Goal: Communication & Community: Share content

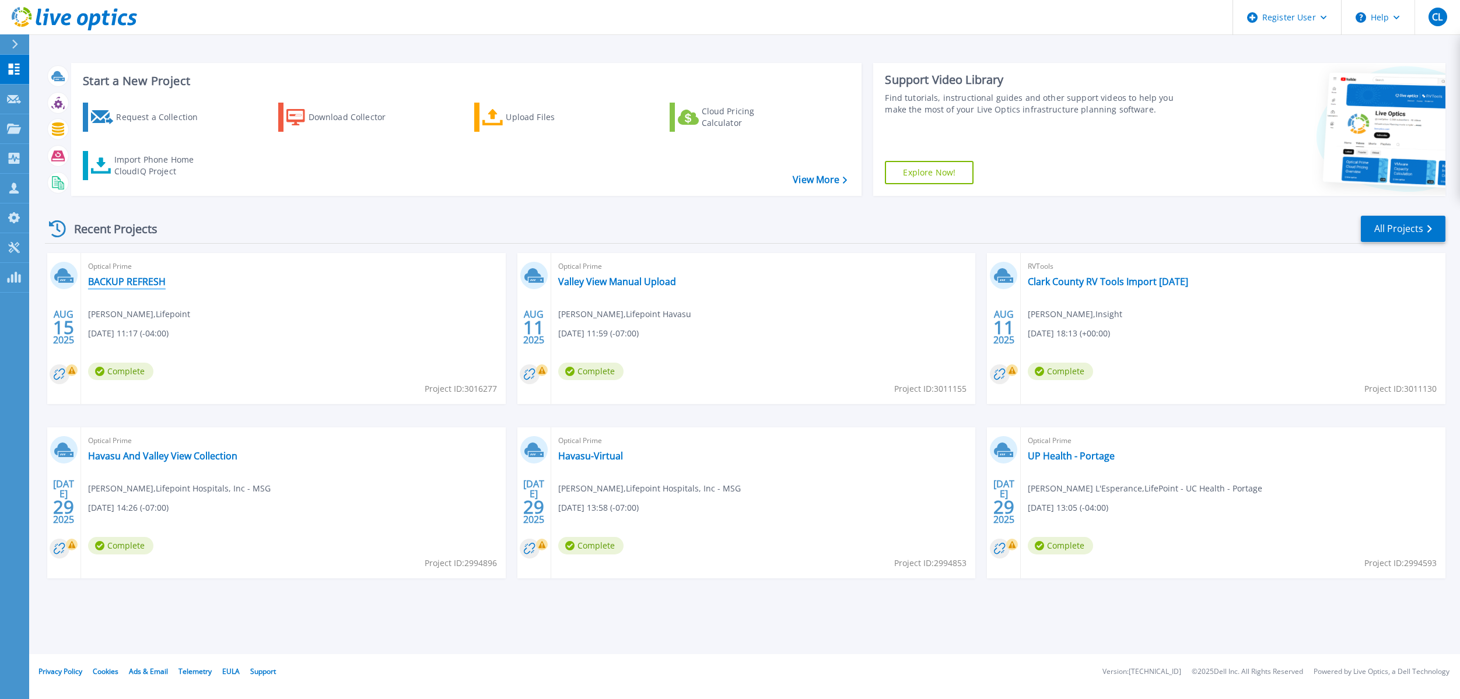
click at [142, 279] on link "BACKUP REFRESH" at bounding box center [127, 282] width 78 height 12
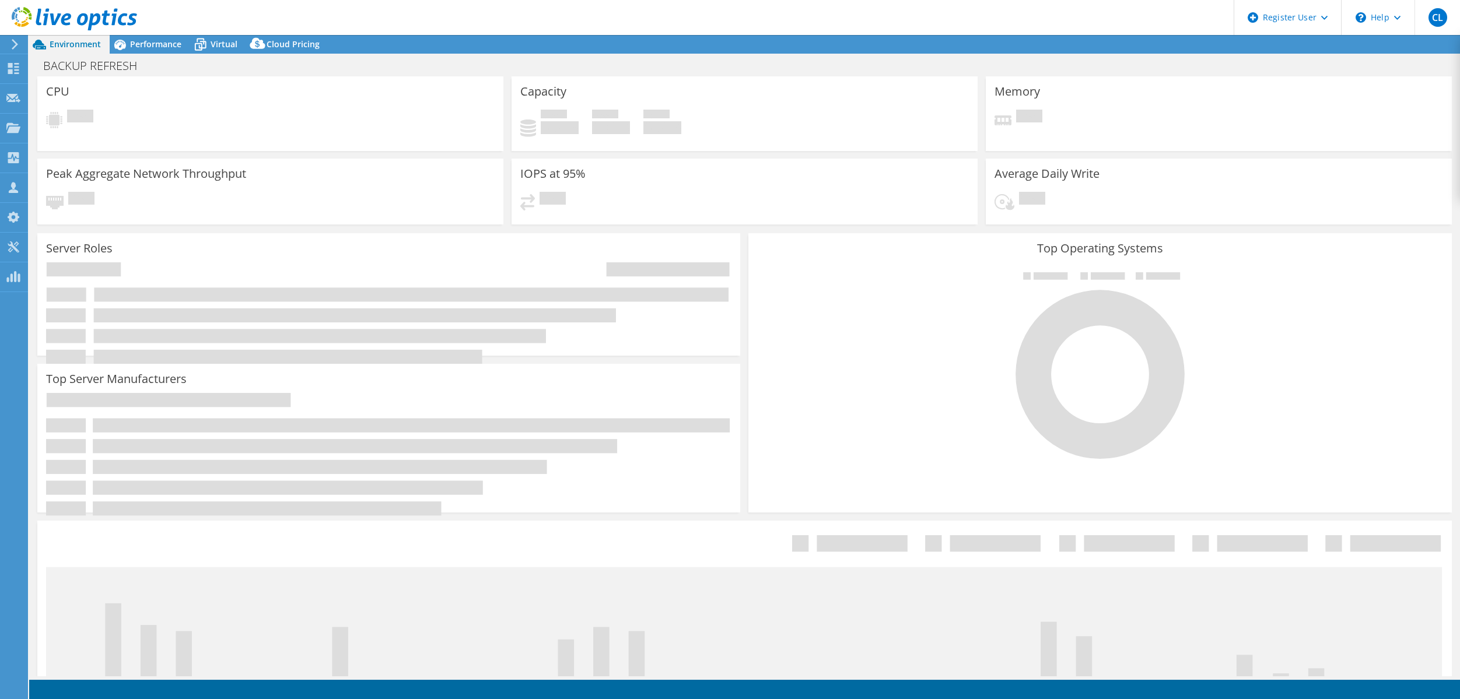
select select "USD"
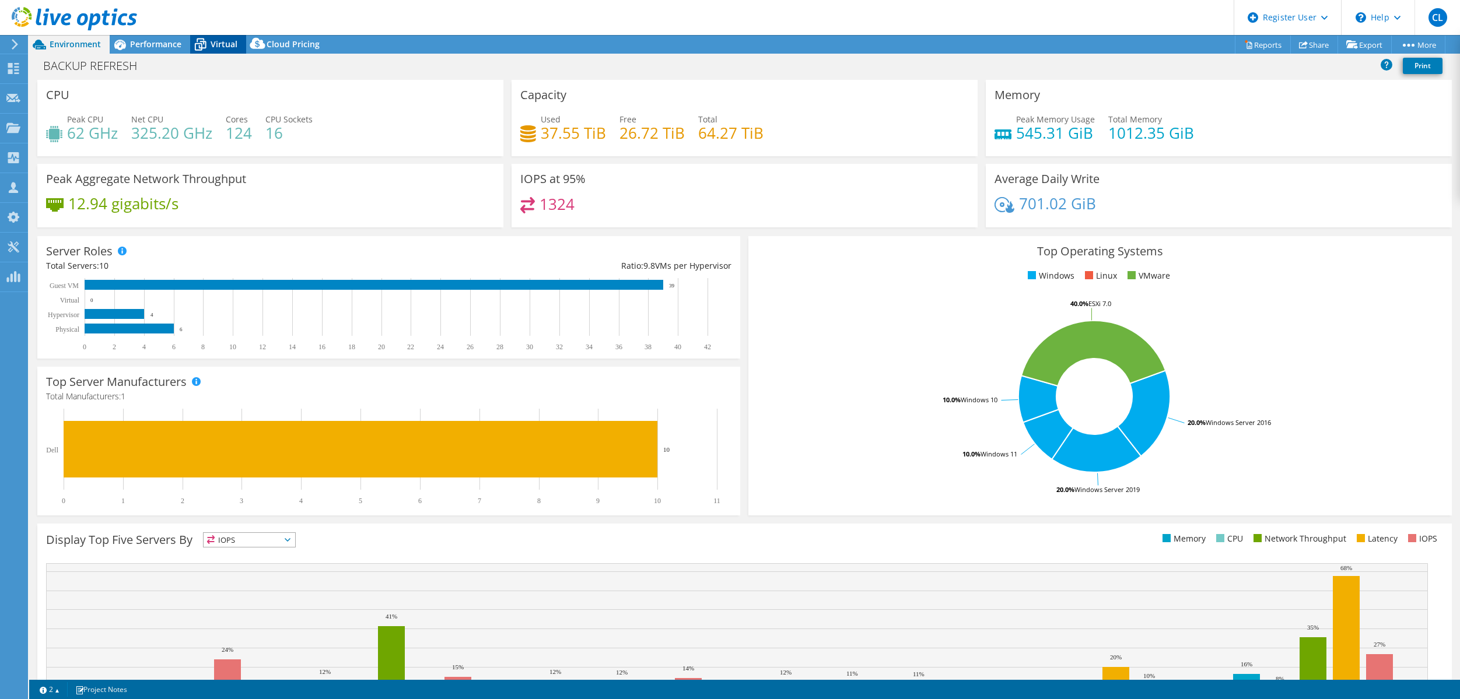
click at [213, 38] on span "Virtual" at bounding box center [224, 43] width 27 height 11
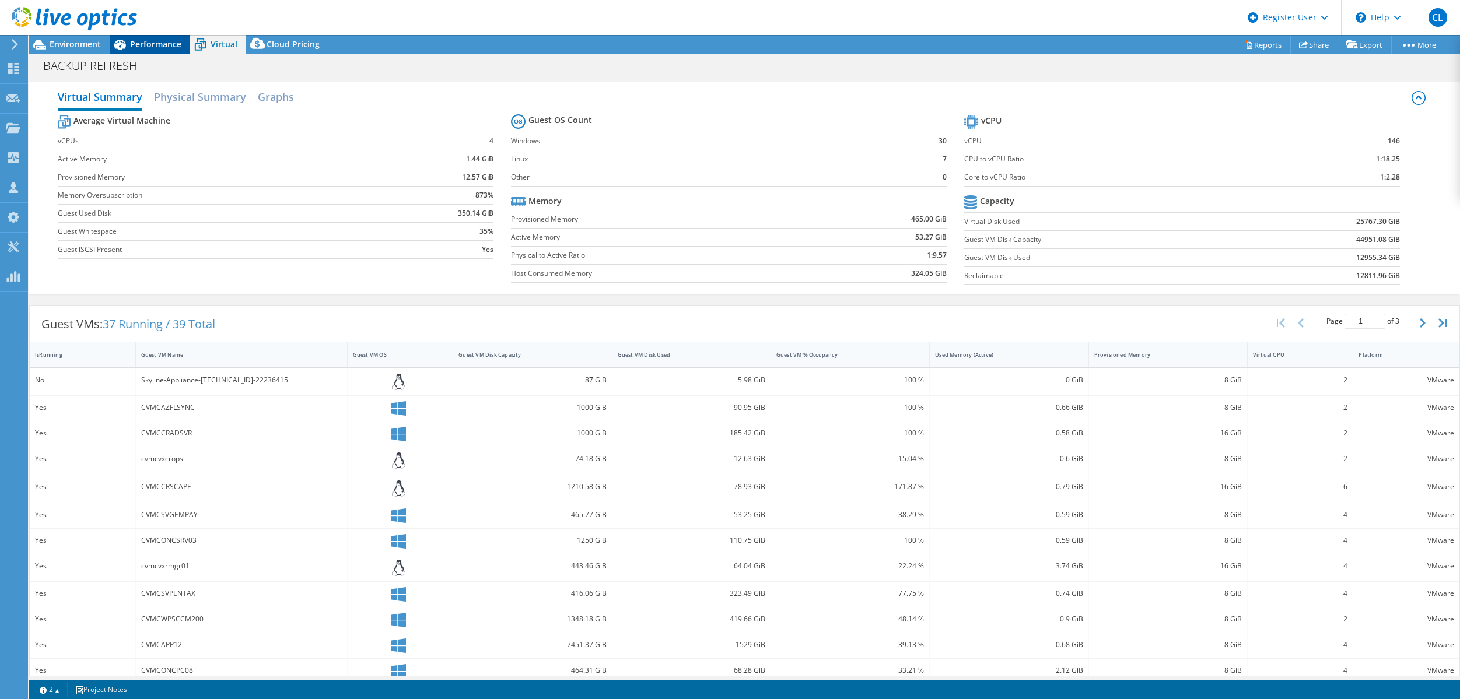
click at [159, 46] on span "Performance" at bounding box center [155, 43] width 51 height 11
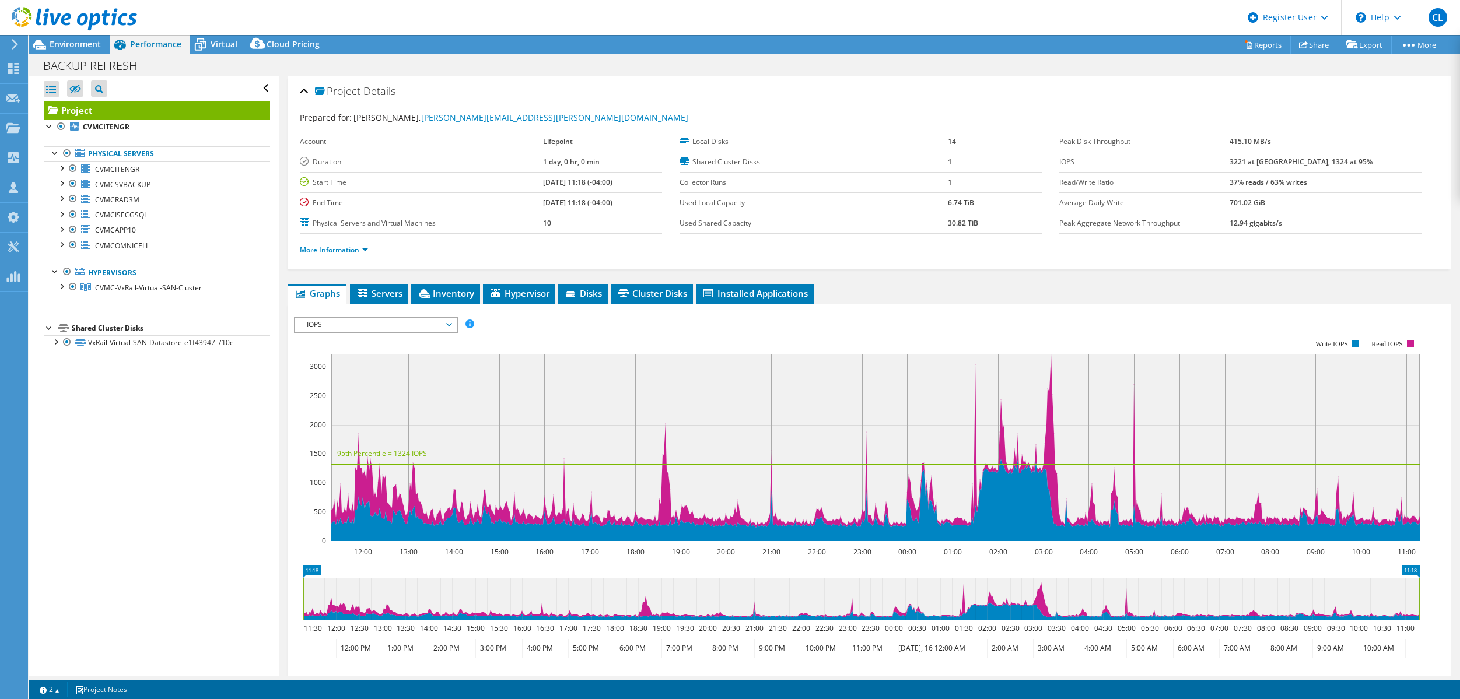
drag, startPoint x: 1186, startPoint y: 22, endPoint x: 1146, endPoint y: 37, distance: 43.2
click at [1186, 22] on header "CL Dell User [PERSON_NAME] [PERSON_NAME][EMAIL_ADDRESS][PERSON_NAME][DOMAIN_NAM…" at bounding box center [730, 17] width 1460 height 35
click at [135, 170] on span "CVMCITENGR" at bounding box center [117, 169] width 44 height 10
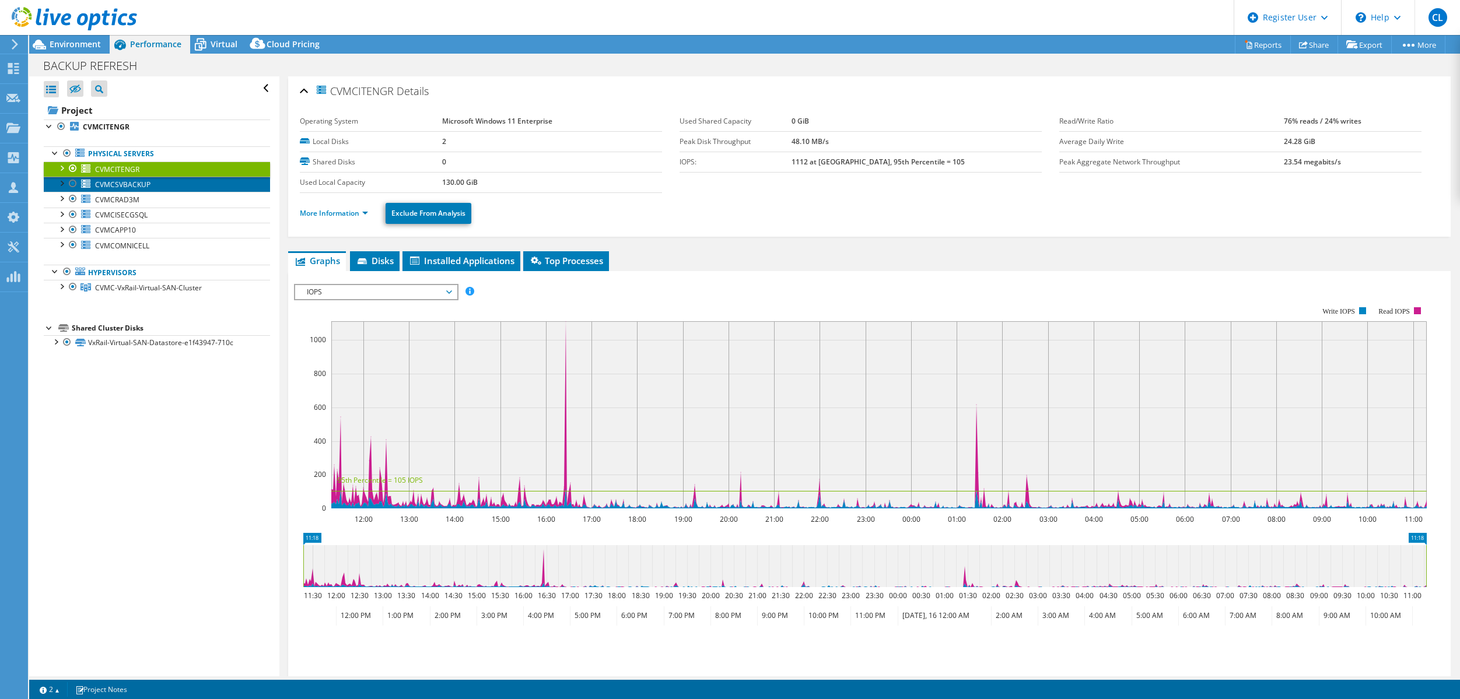
click at [131, 184] on span "CVMCSVBACKUP" at bounding box center [122, 185] width 55 height 10
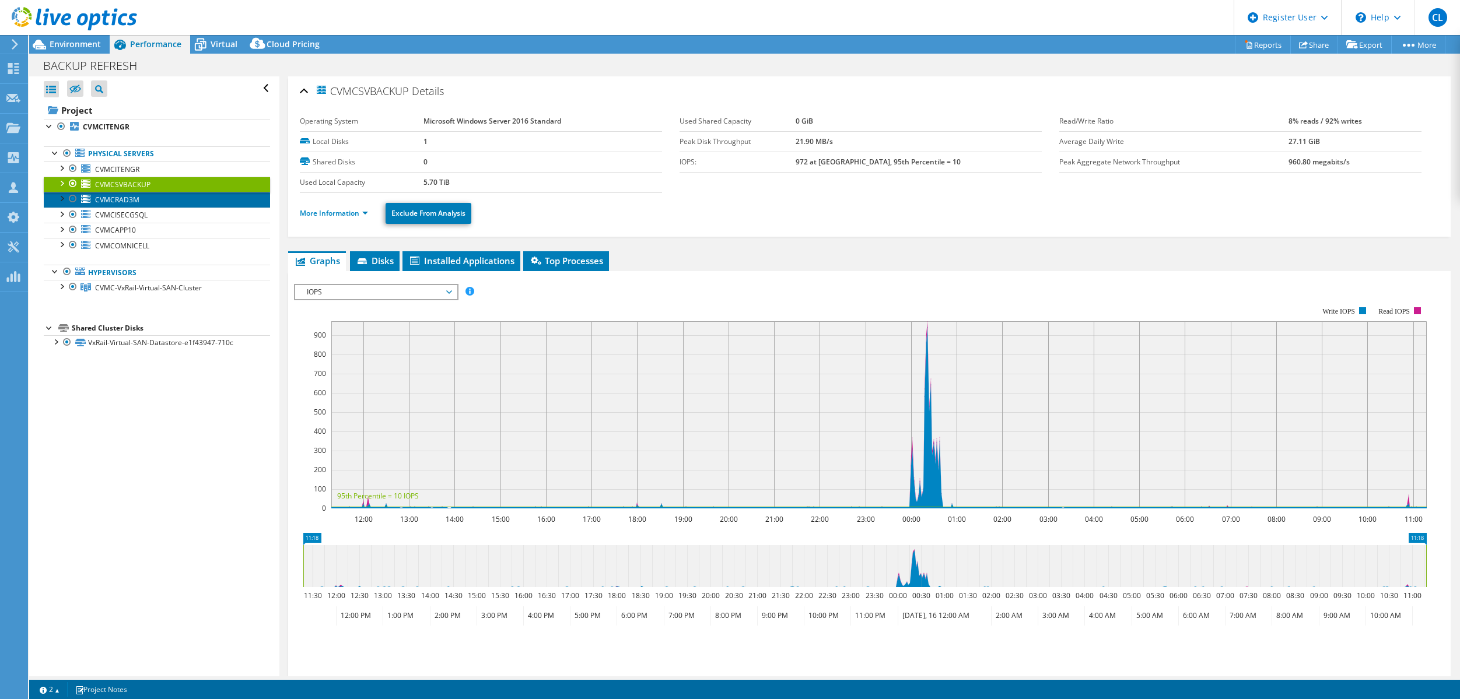
click at [125, 198] on span "CVMCRAD3M" at bounding box center [117, 200] width 44 height 10
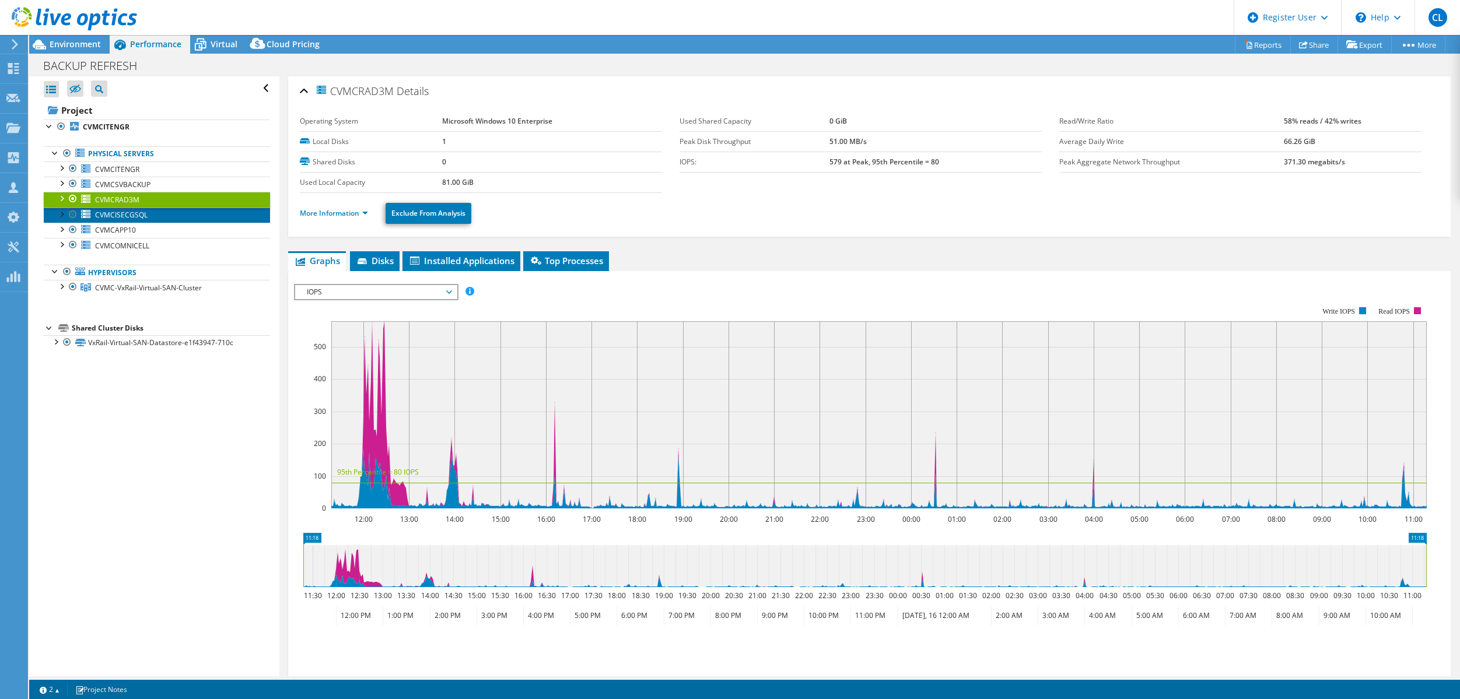
click at [125, 217] on span "CVMCISECGSQL" at bounding box center [121, 215] width 52 height 10
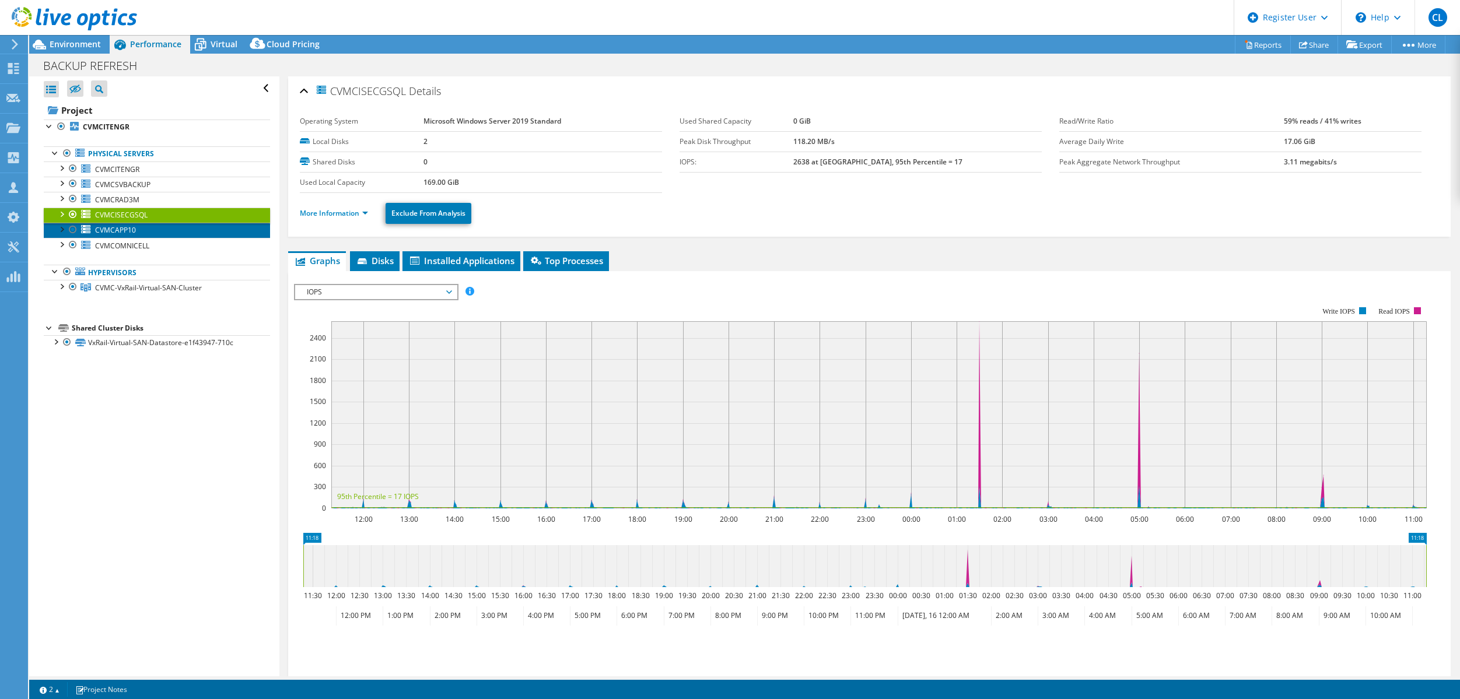
click at [126, 228] on span "CVMCAPP10" at bounding box center [115, 230] width 41 height 10
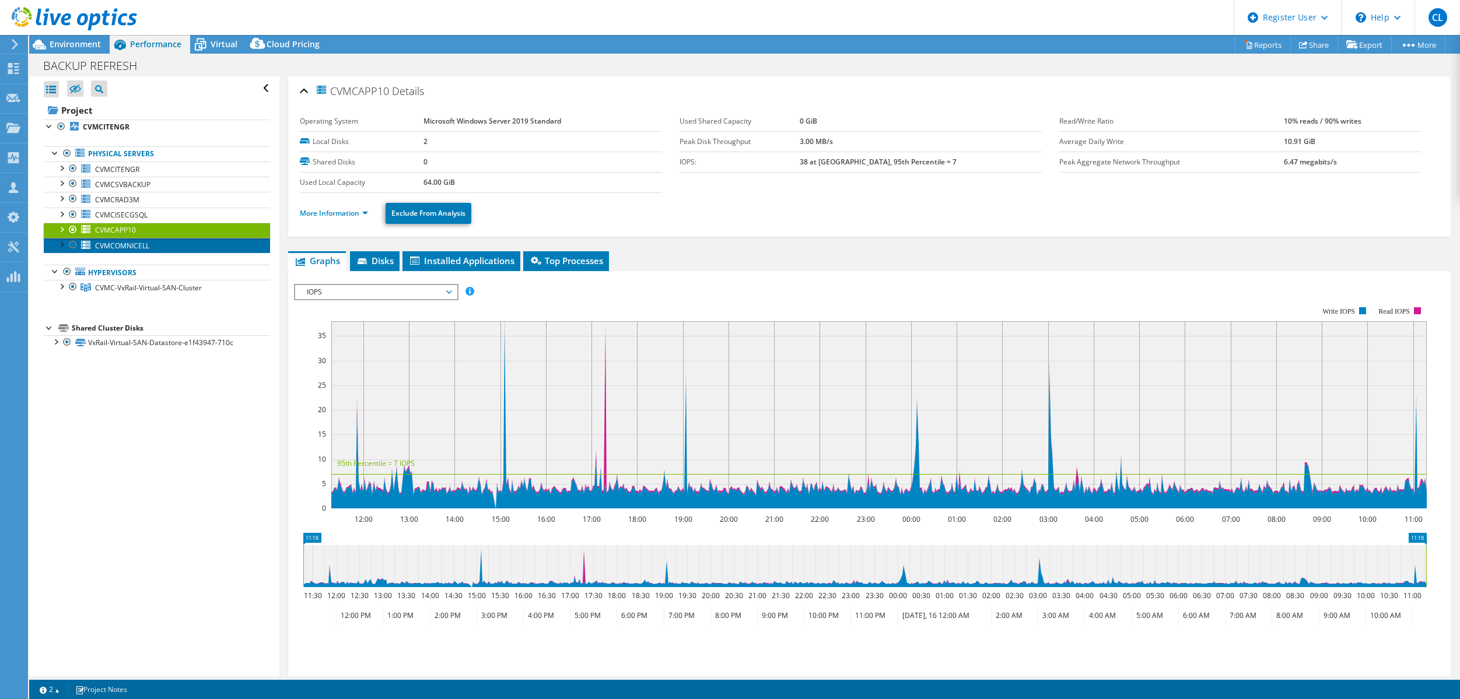
click at [128, 246] on span "CVMCOMNICELL" at bounding box center [122, 246] width 54 height 10
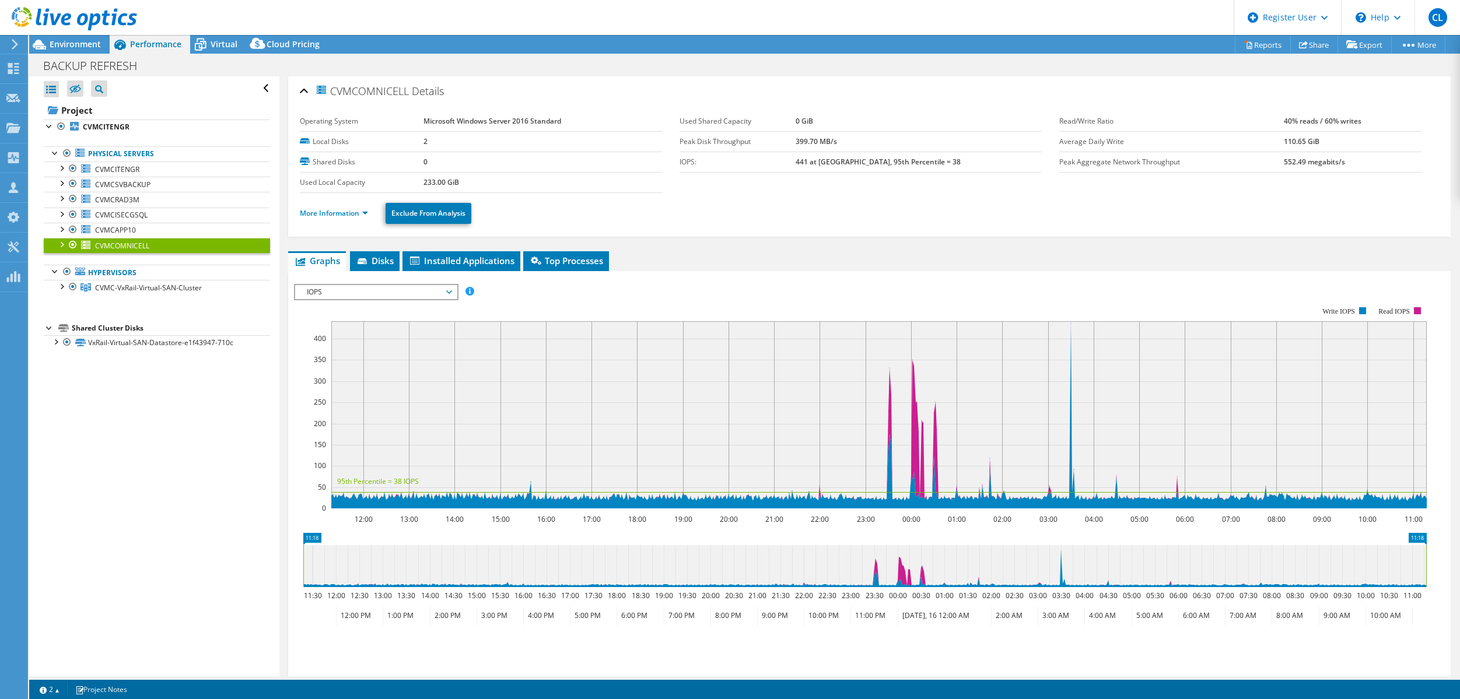
click at [211, 33] on header "CL Dell User [PERSON_NAME] [PERSON_NAME][EMAIL_ADDRESS][PERSON_NAME][DOMAIN_NAM…" at bounding box center [730, 17] width 1460 height 35
click at [214, 40] on span "Virtual" at bounding box center [224, 43] width 27 height 11
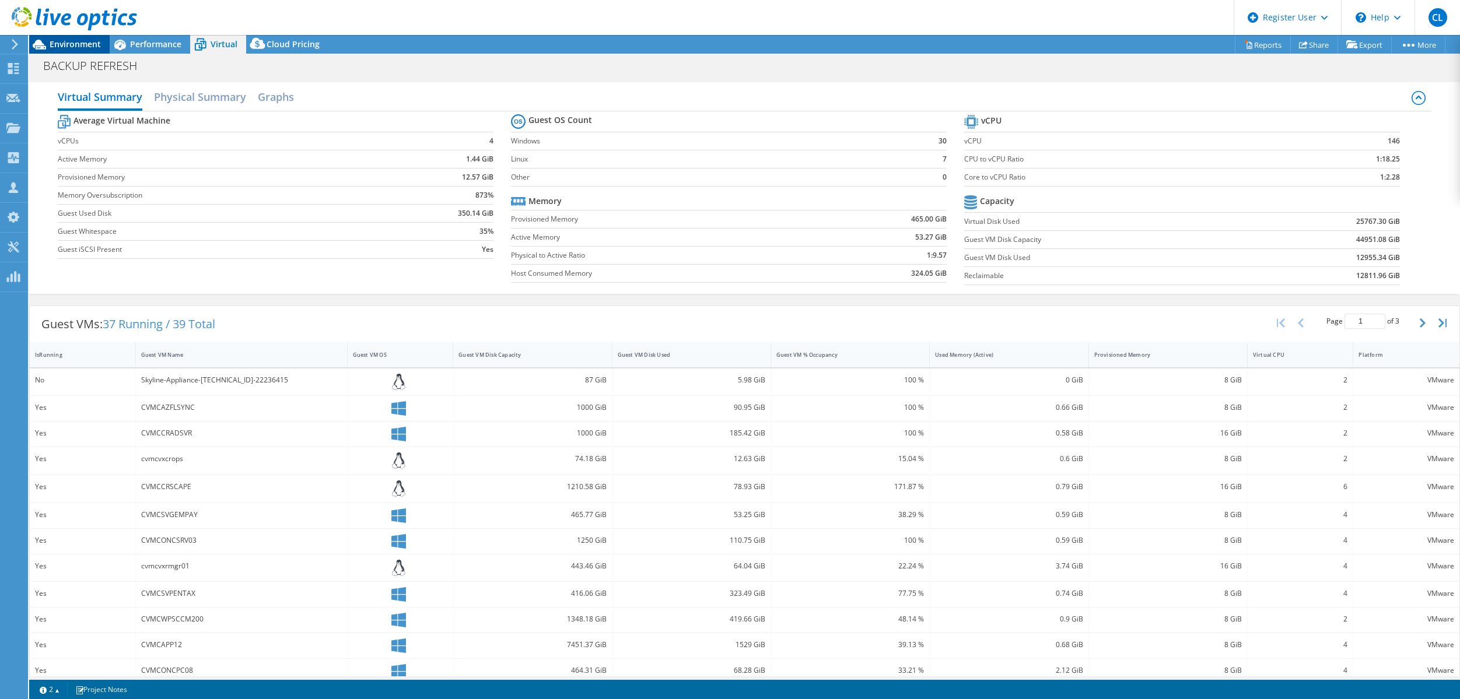
click at [76, 44] on span "Environment" at bounding box center [75, 43] width 51 height 11
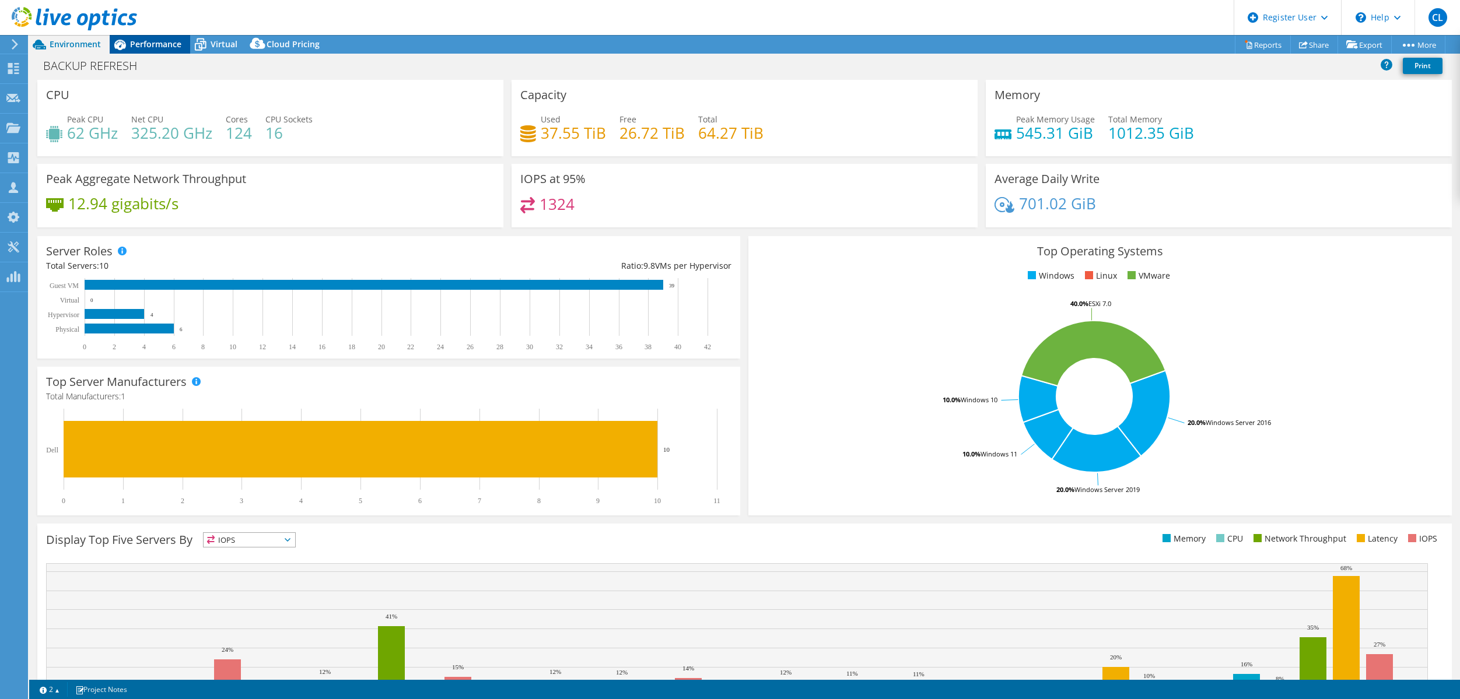
click at [159, 43] on span "Performance" at bounding box center [155, 43] width 51 height 11
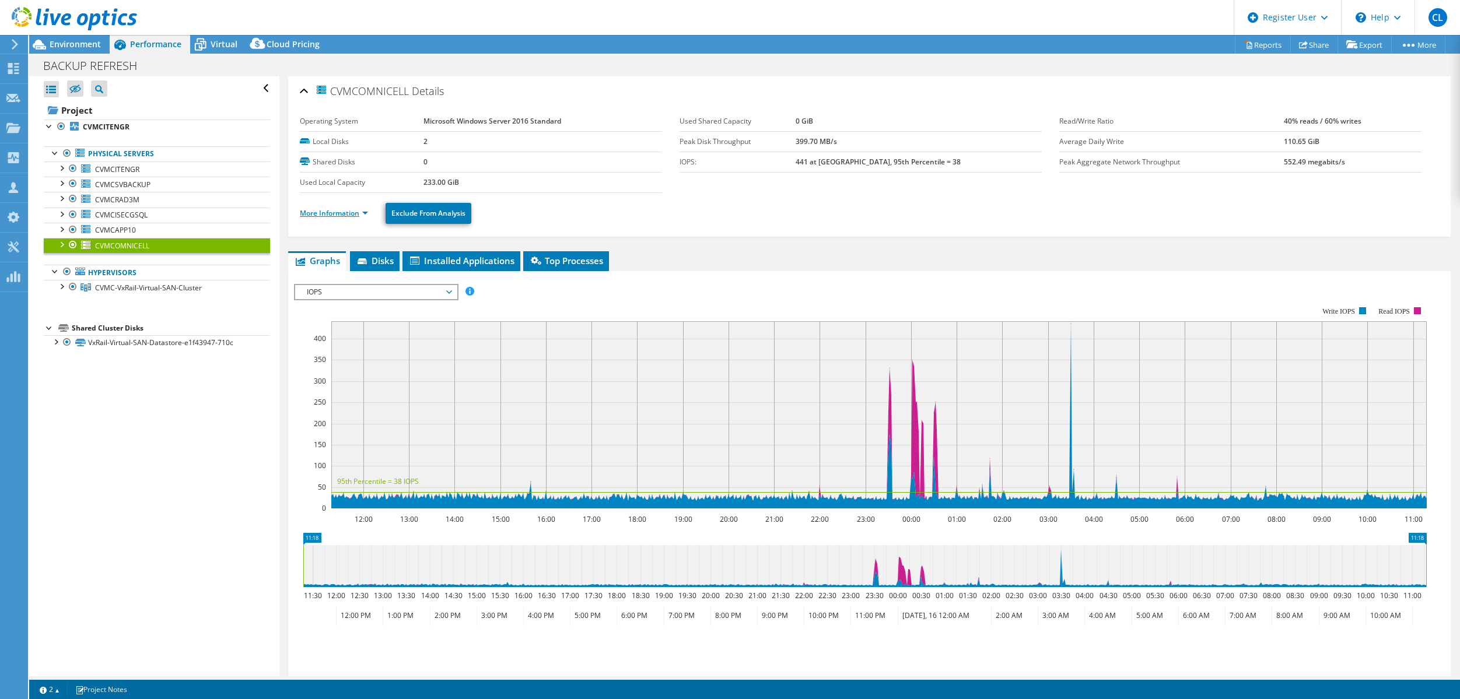
click at [341, 211] on link "More Information" at bounding box center [334, 213] width 68 height 10
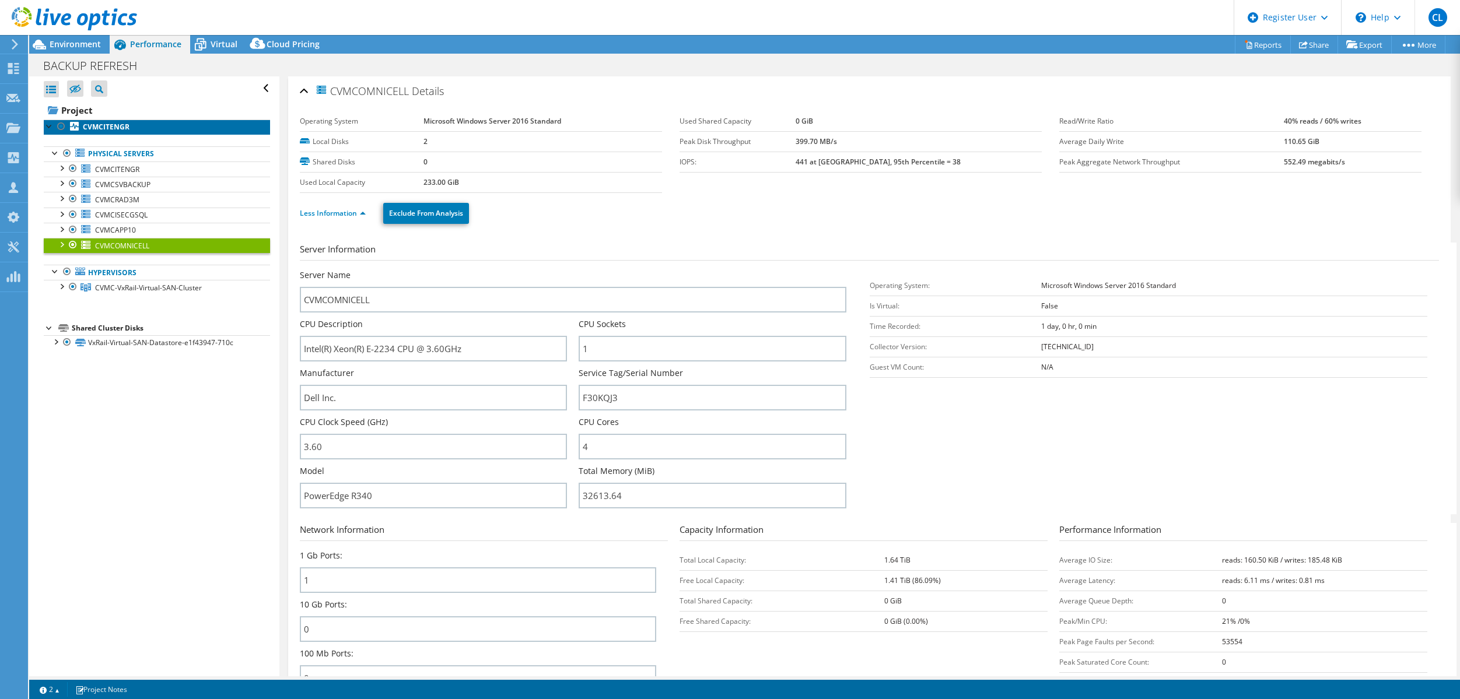
click at [111, 122] on b "CVMCITENGR" at bounding box center [106, 127] width 47 height 10
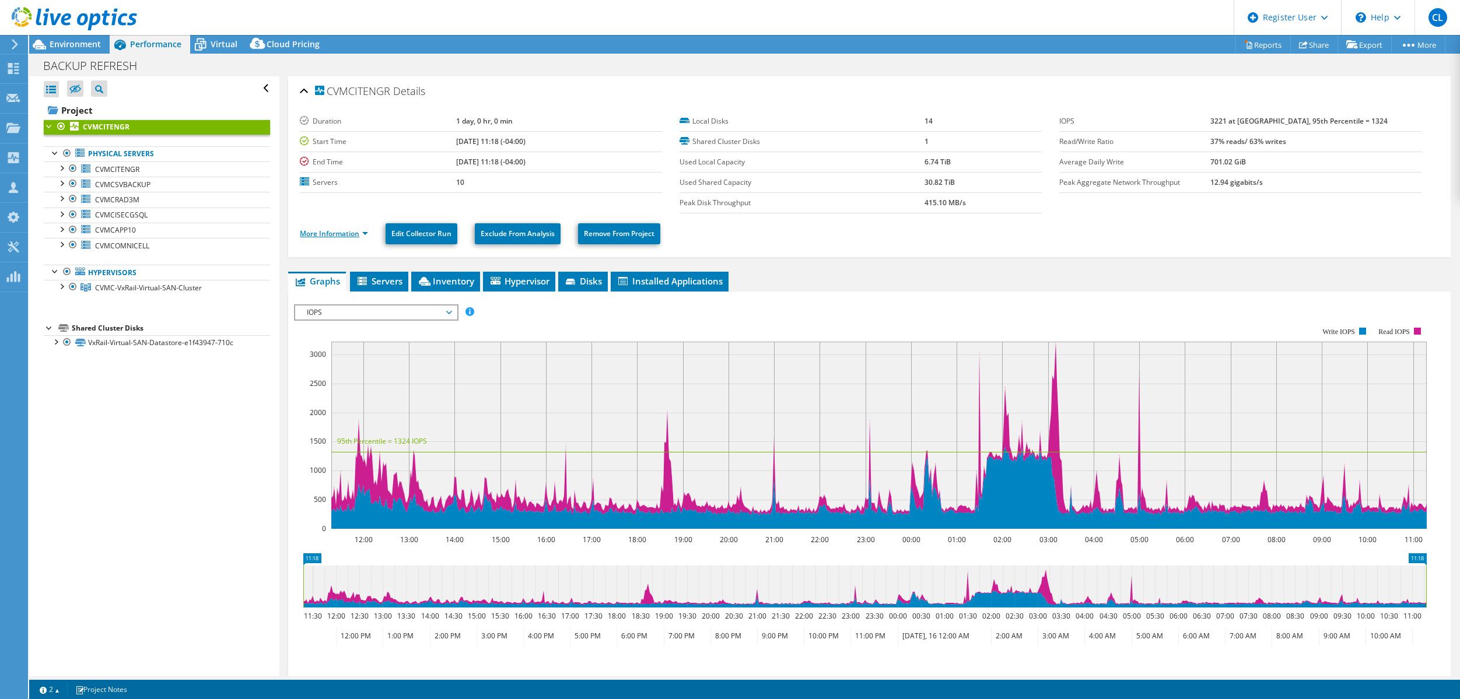
click at [351, 236] on link "More Information" at bounding box center [334, 234] width 68 height 10
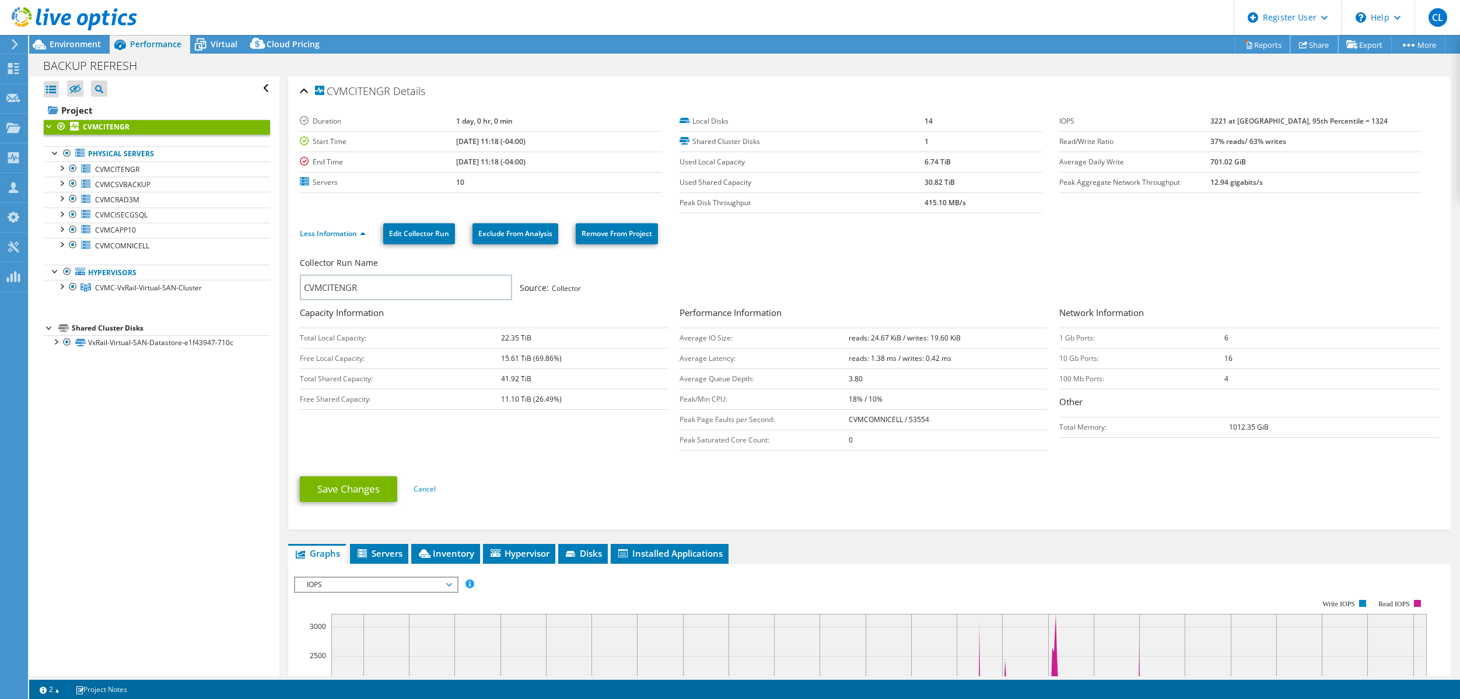
drag, startPoint x: 1309, startPoint y: 40, endPoint x: 1306, endPoint y: 59, distance: 19.4
click at [1309, 40] on link "Share" at bounding box center [1314, 45] width 48 height 18
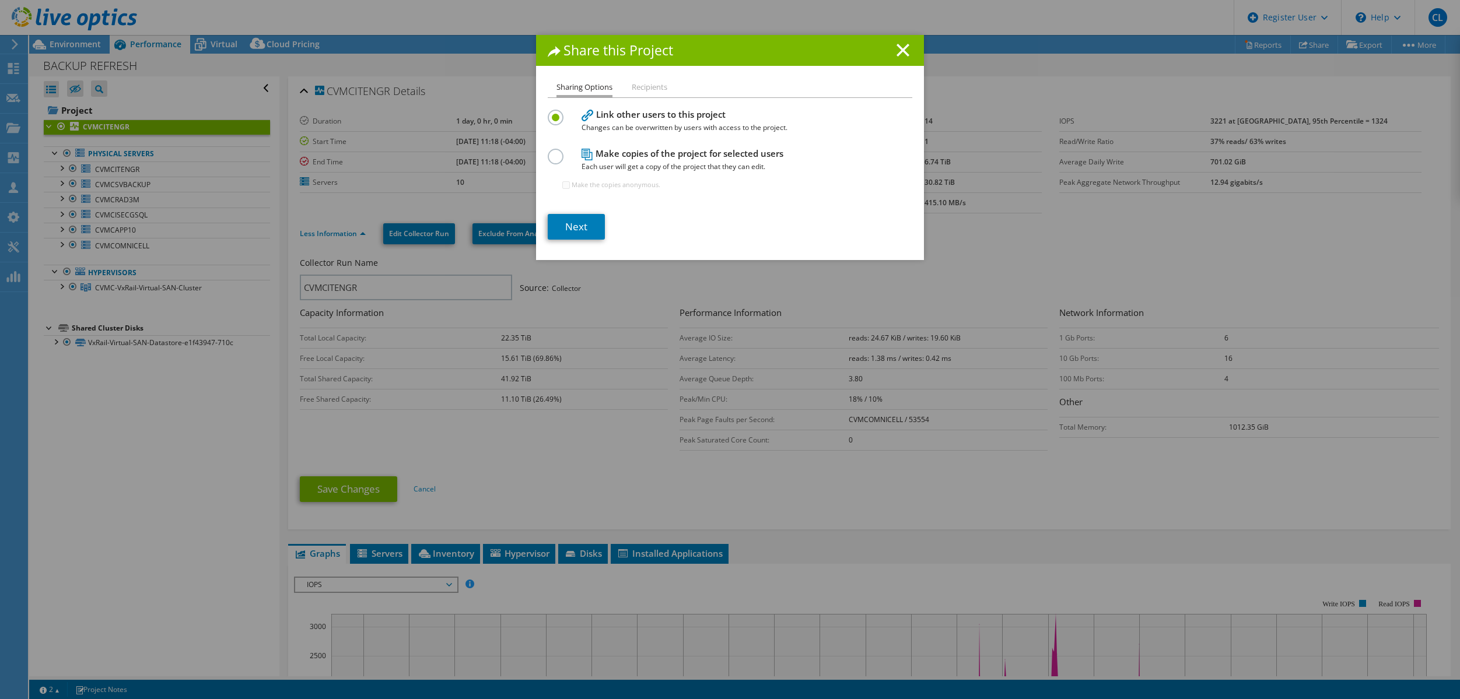
click at [551, 150] on label at bounding box center [558, 150] width 20 height 3
click at [0, 0] on input "radio" at bounding box center [0, 0] width 0 height 0
click at [579, 227] on link "Next" at bounding box center [576, 227] width 57 height 26
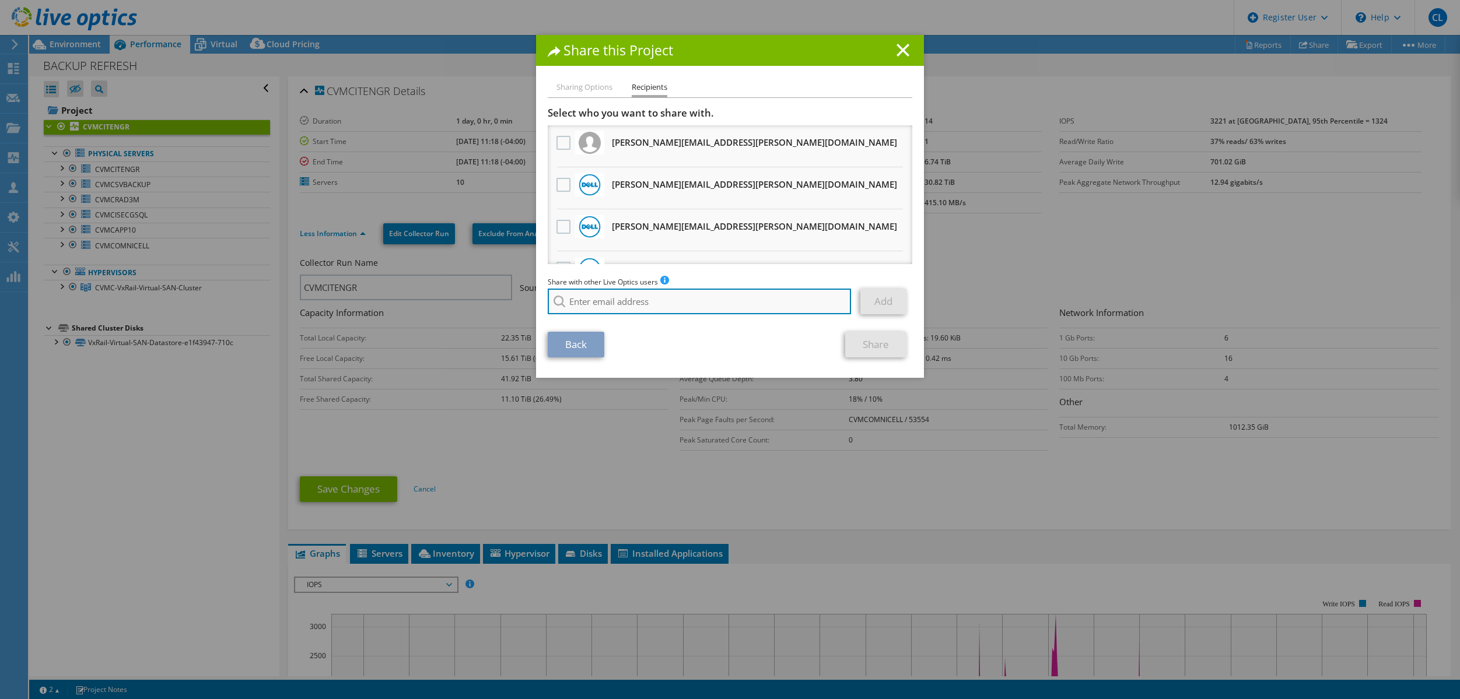
click at [600, 298] on input "search" at bounding box center [699, 302] width 303 height 26
type input "[PERSON_NAME]"
drag, startPoint x: 619, startPoint y: 299, endPoint x: 542, endPoint y: 297, distance: 77.0
click at [542, 297] on div "Sharing Options Recipients Link other users to this project Changes can be over…" at bounding box center [730, 228] width 388 height 297
click at [917, 83] on div "Sharing Options Recipients Link other users to this project Changes can be over…" at bounding box center [730, 228] width 388 height 297
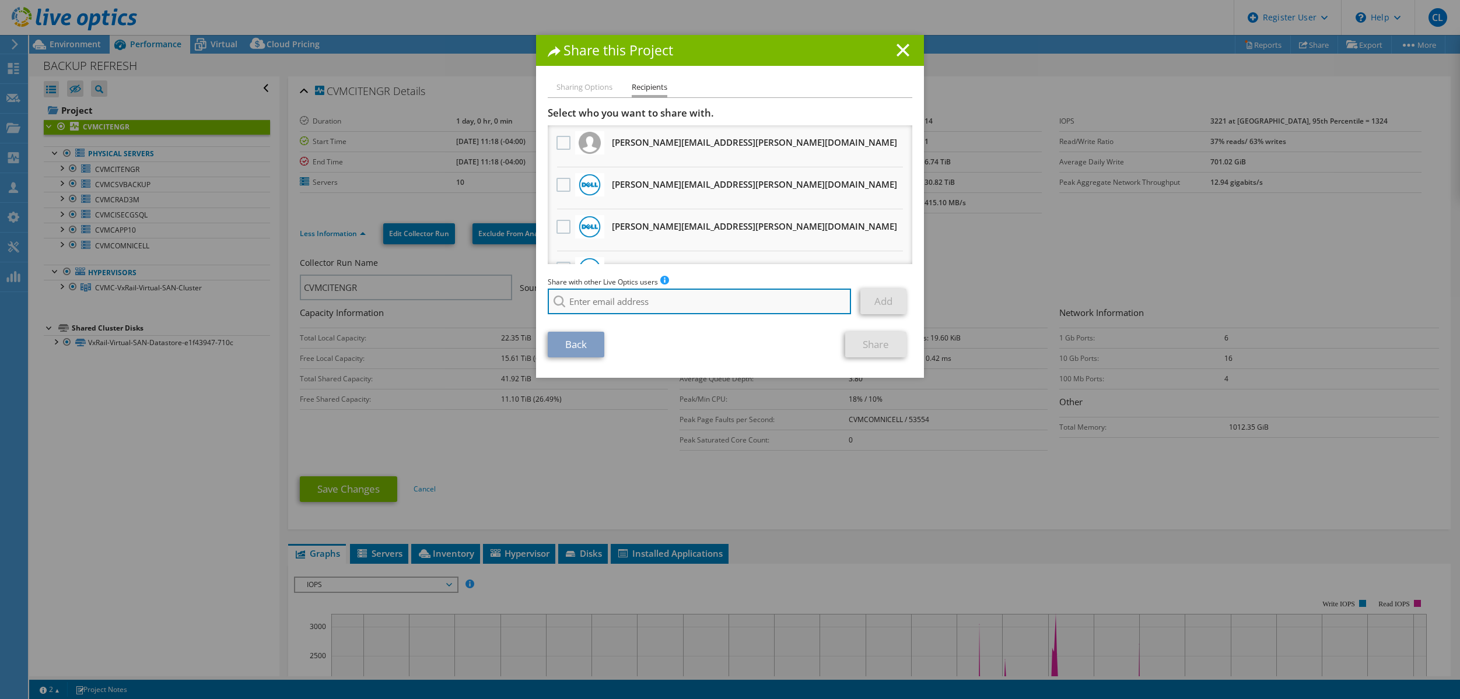
click at [673, 293] on input "search" at bounding box center [699, 302] width 303 height 26
paste input "[PERSON_NAME][EMAIL_ADDRESS][PERSON_NAME][DOMAIN_NAME]"
type input "[PERSON_NAME][EMAIL_ADDRESS][PERSON_NAME][DOMAIN_NAME]"
click at [637, 317] on li "[PERSON_NAME][EMAIL_ADDRESS][PERSON_NAME][DOMAIN_NAME]" at bounding box center [666, 317] width 237 height 14
click at [878, 306] on link "Add" at bounding box center [883, 302] width 46 height 26
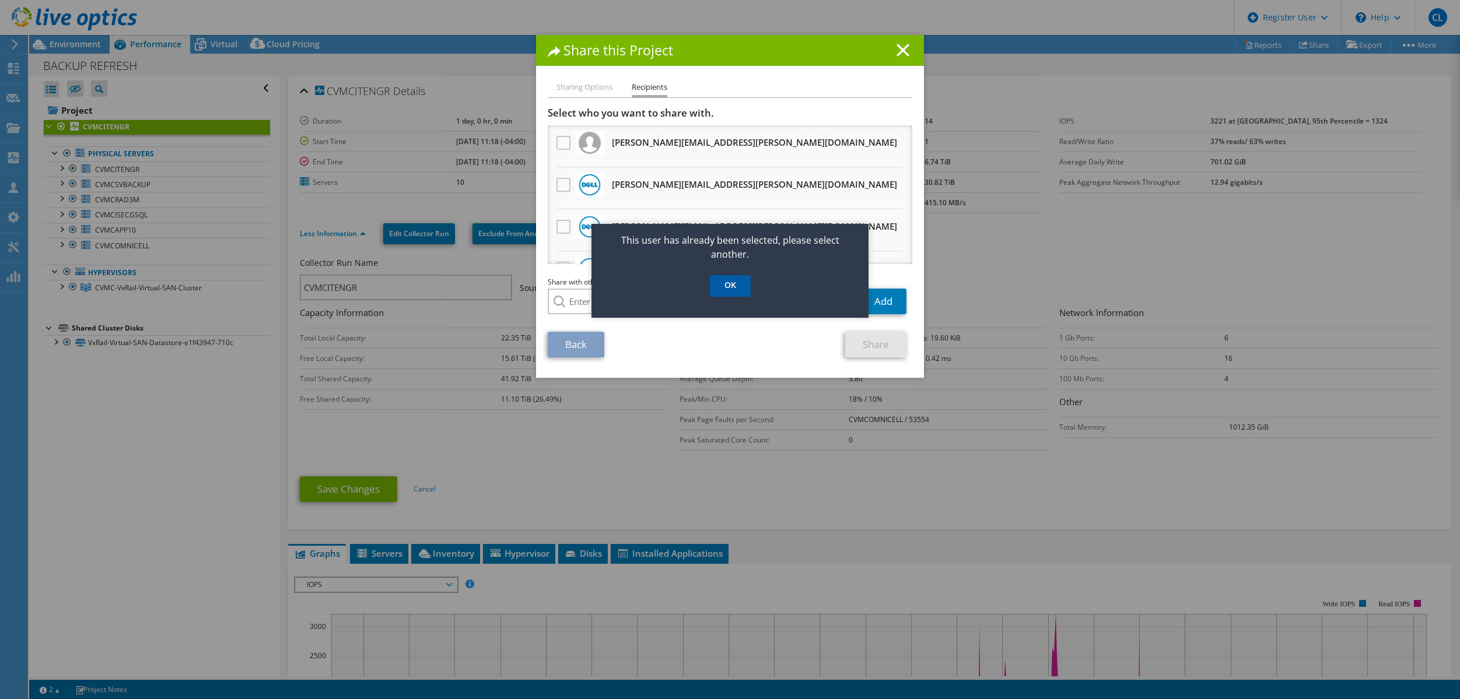
click at [741, 285] on link "OK" at bounding box center [730, 286] width 41 height 22
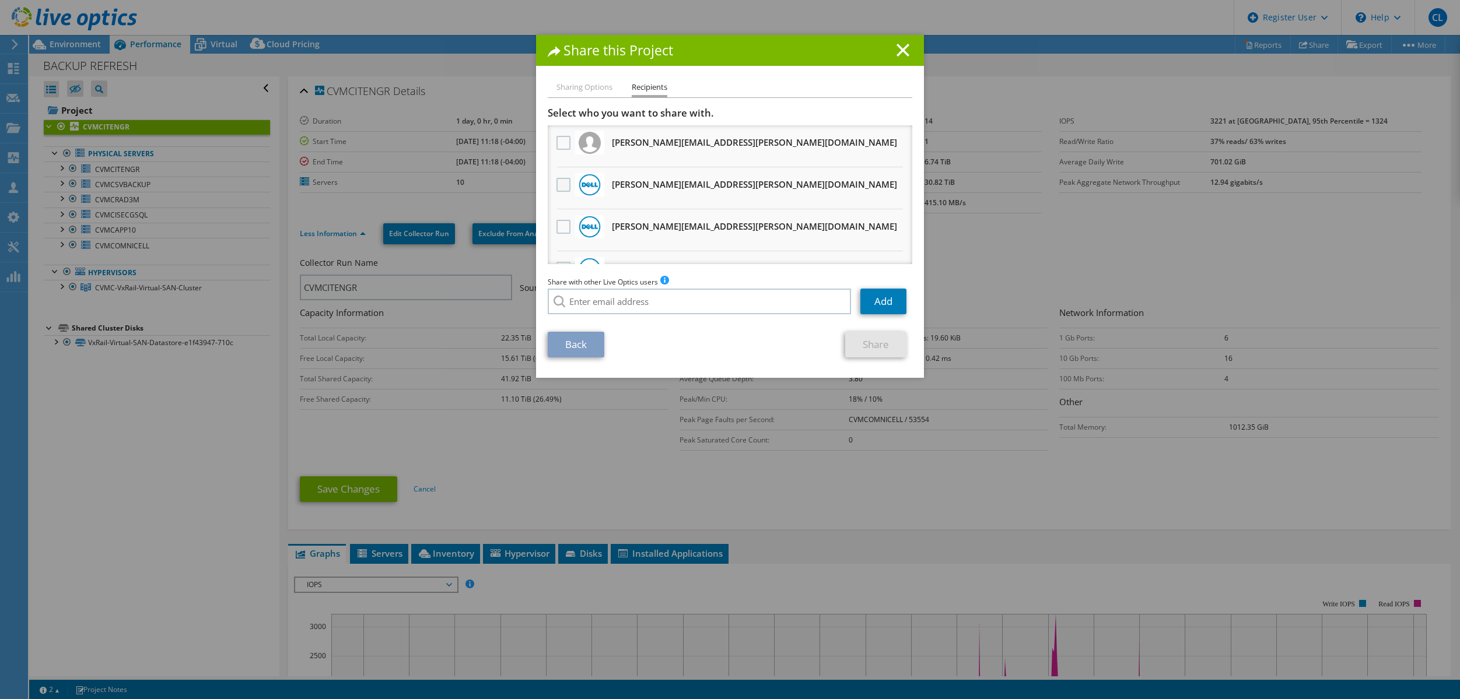
click at [561, 180] on label at bounding box center [564, 185] width 17 height 14
click at [0, 0] on input "checkbox" at bounding box center [0, 0] width 0 height 0
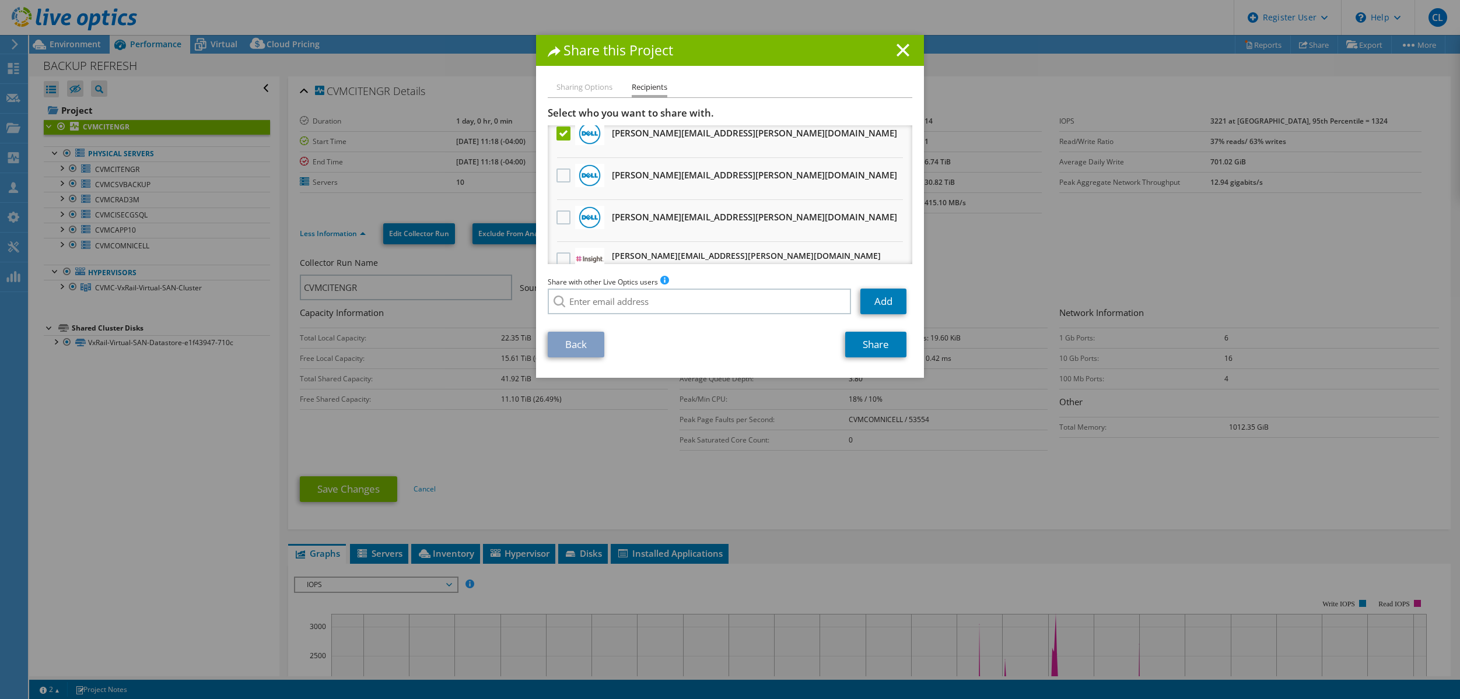
scroll to position [71, 0]
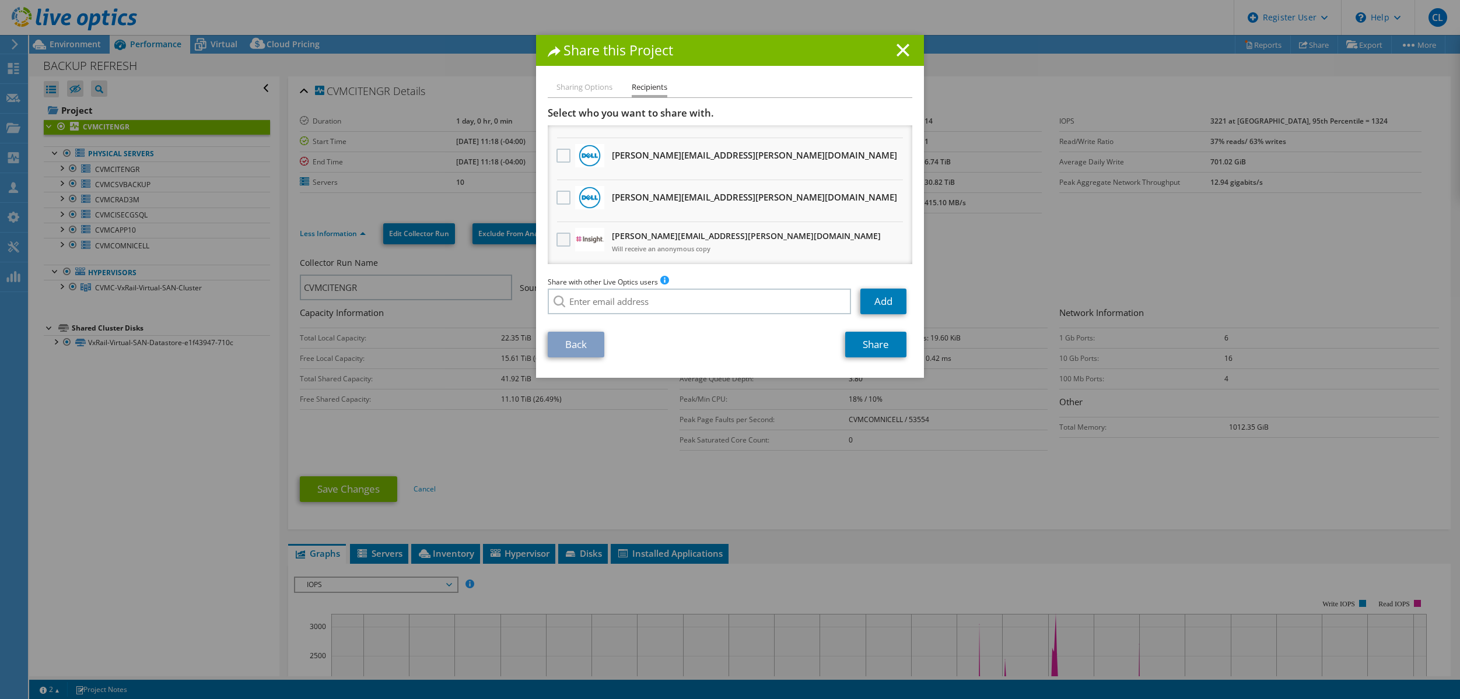
click at [561, 240] on label at bounding box center [564, 240] width 17 height 14
click at [0, 0] on input "checkbox" at bounding box center [0, 0] width 0 height 0
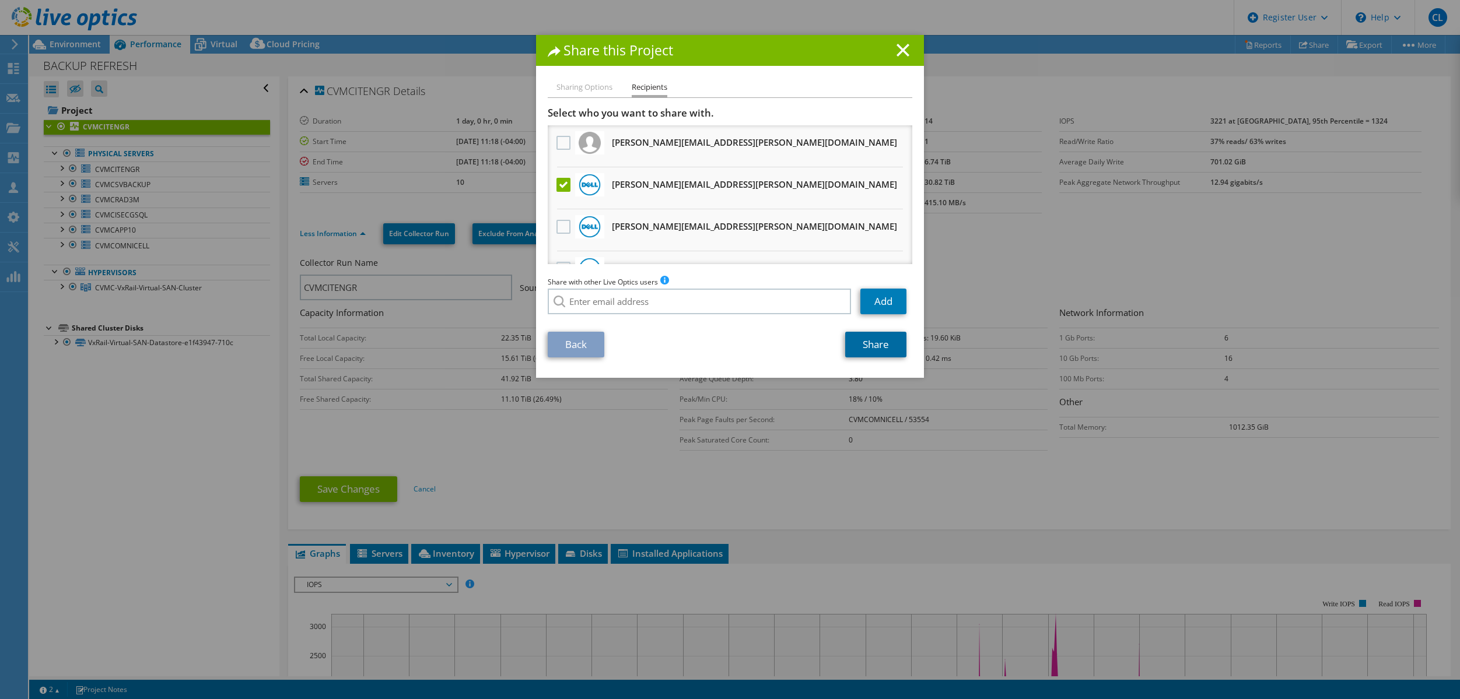
click at [875, 342] on link "Share" at bounding box center [875, 345] width 61 height 26
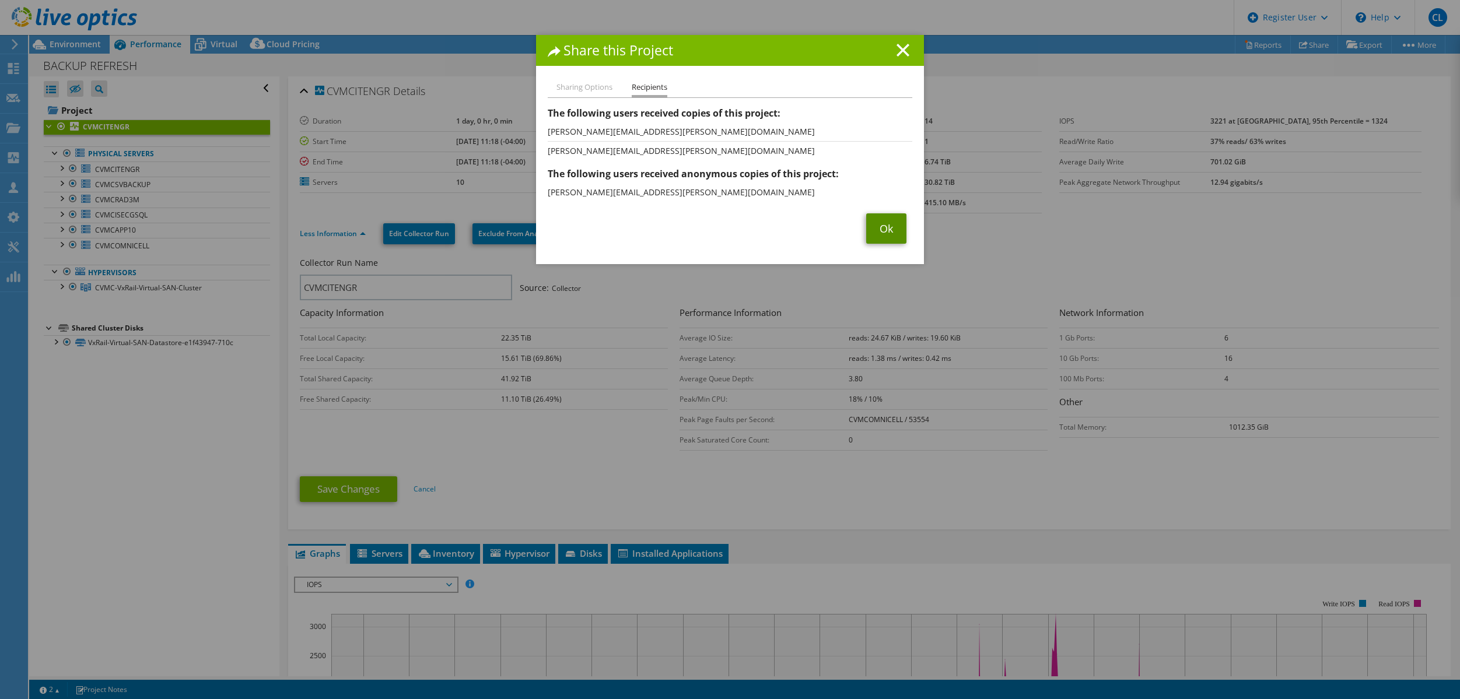
click at [871, 224] on link "Ok" at bounding box center [886, 228] width 40 height 30
